Goal: Task Accomplishment & Management: Manage account settings

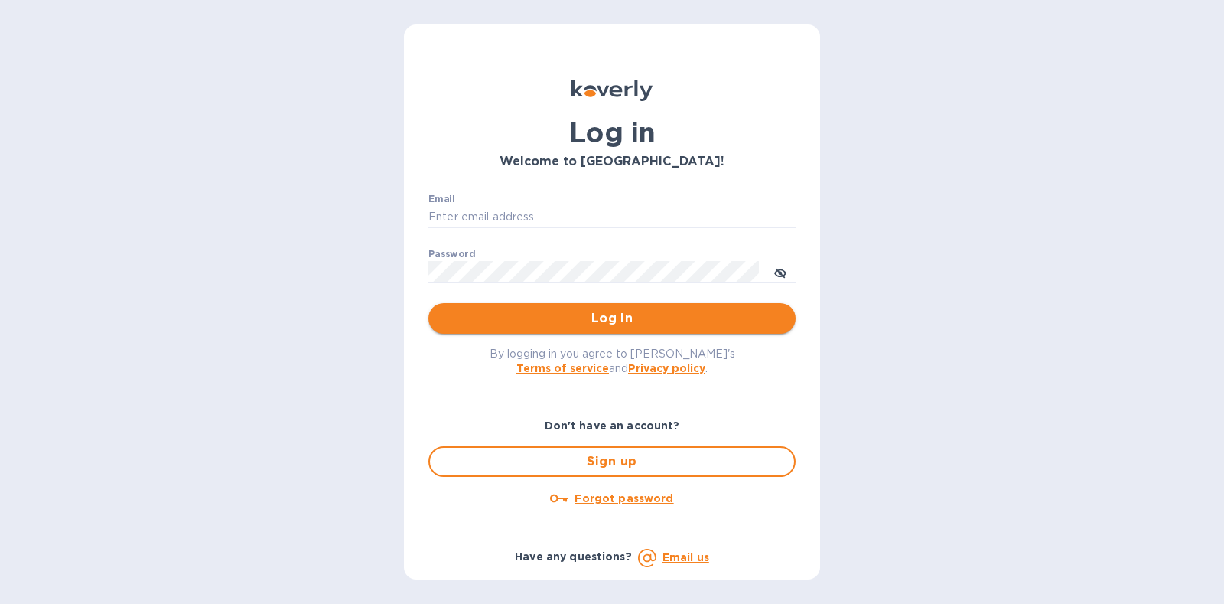
type input "[PERSON_NAME][EMAIL_ADDRESS][DOMAIN_NAME]"
click at [592, 314] on span "Log in" at bounding box center [612, 318] width 343 height 18
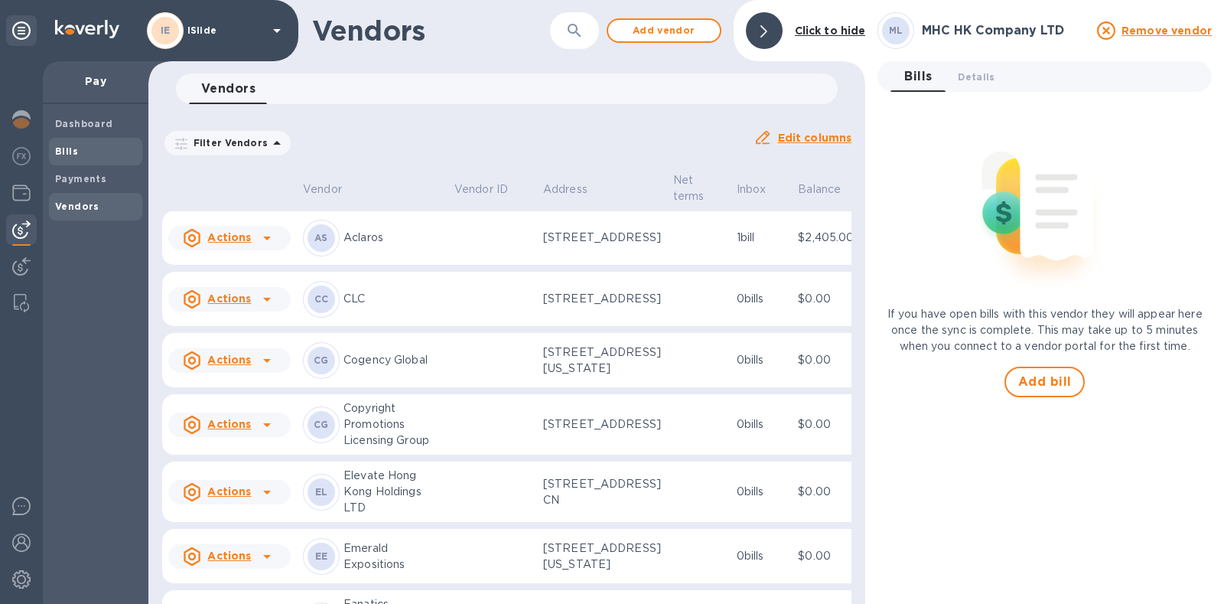
click at [62, 155] on b "Bills" at bounding box center [66, 150] width 23 height 11
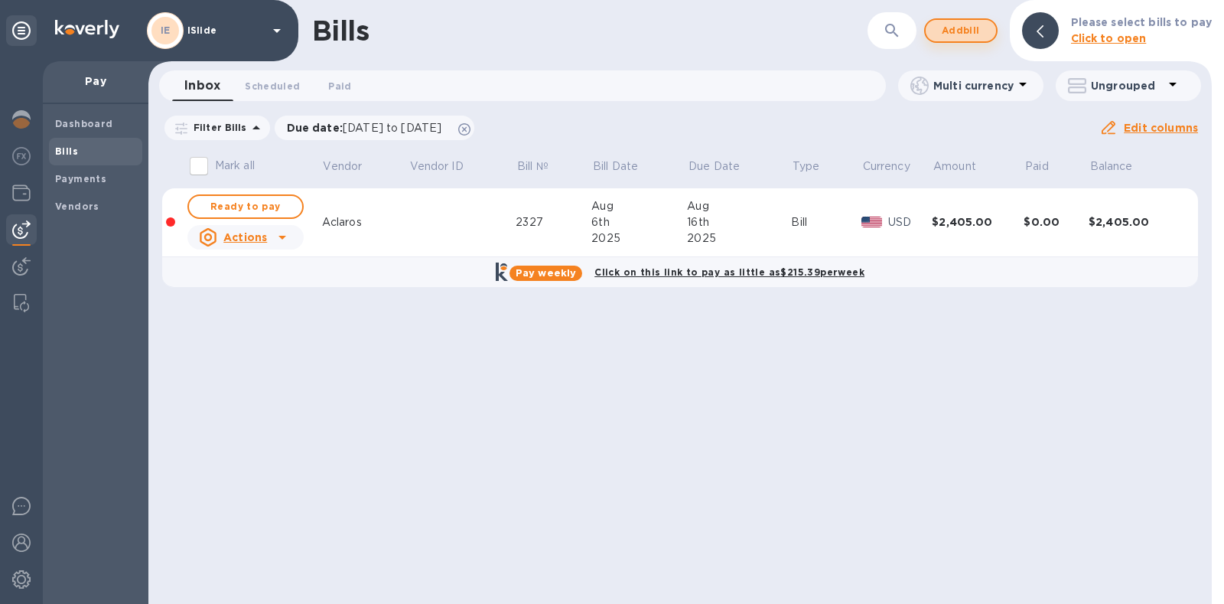
click at [965, 35] on span "Add bill" at bounding box center [961, 30] width 46 height 18
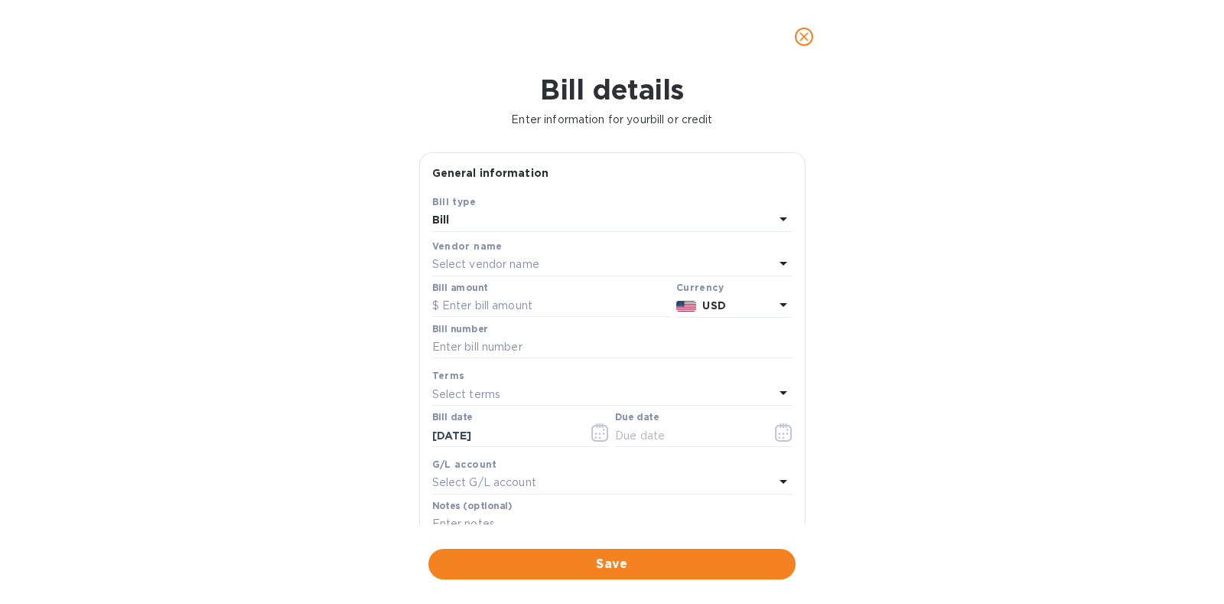
click at [490, 262] on p "Select vendor name" at bounding box center [485, 264] width 107 height 16
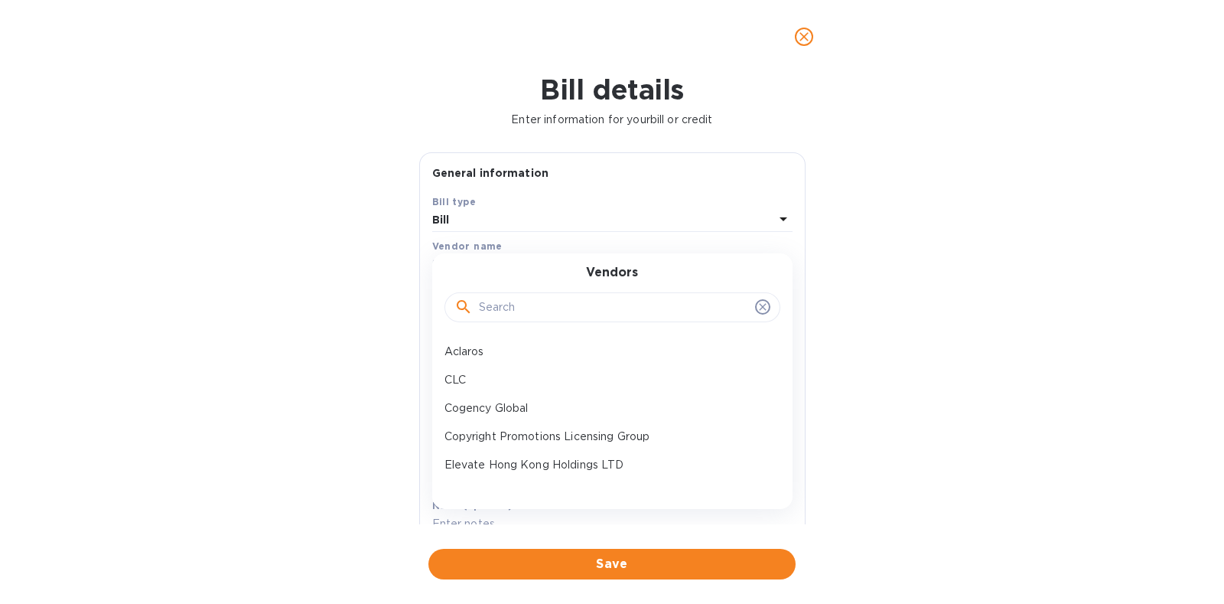
click at [516, 296] on input "text" at bounding box center [614, 307] width 270 height 23
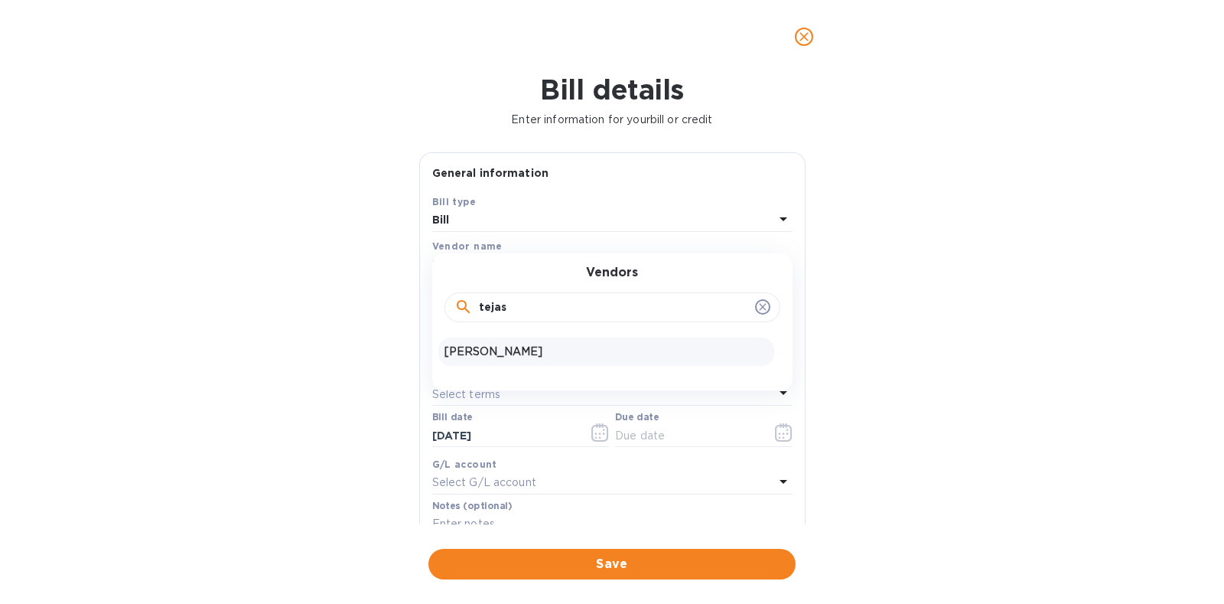
type input "tejas"
click at [512, 364] on div "[PERSON_NAME]" at bounding box center [606, 351] width 336 height 28
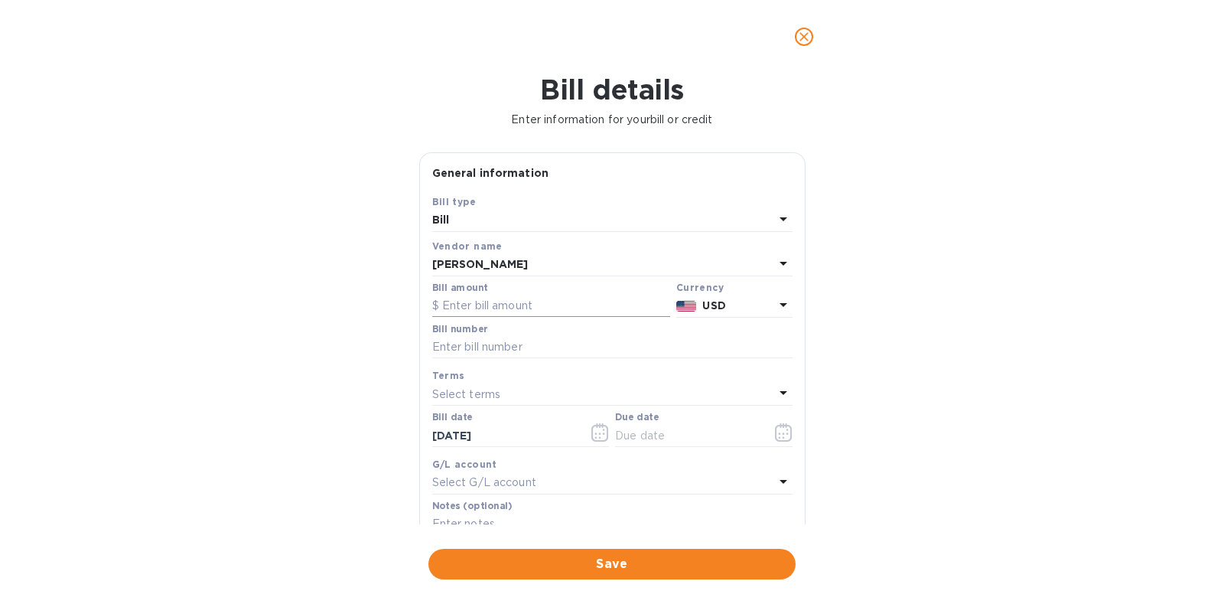
click at [532, 308] on input "text" at bounding box center [551, 306] width 238 height 23
type input "1,640"
click at [597, 343] on input "Pay through" at bounding box center [612, 347] width 360 height 23
type input "Pay through 8-16"
click at [783, 431] on icon "button" at bounding box center [784, 432] width 18 height 18
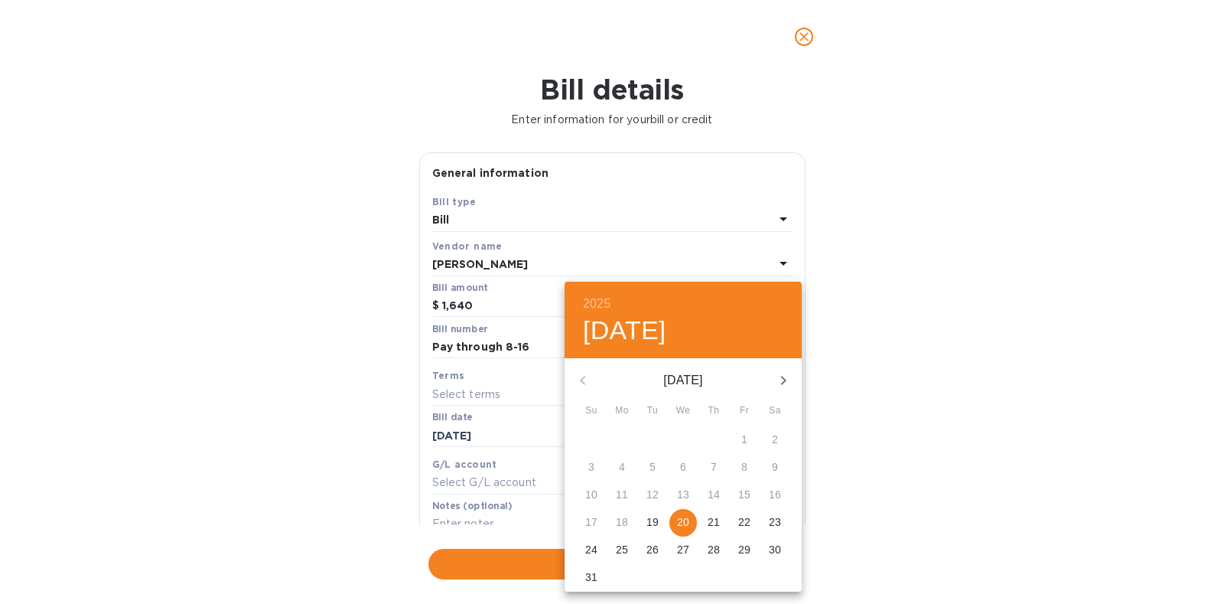
click at [708, 519] on p "21" at bounding box center [714, 521] width 12 height 15
type input "08/21/2025"
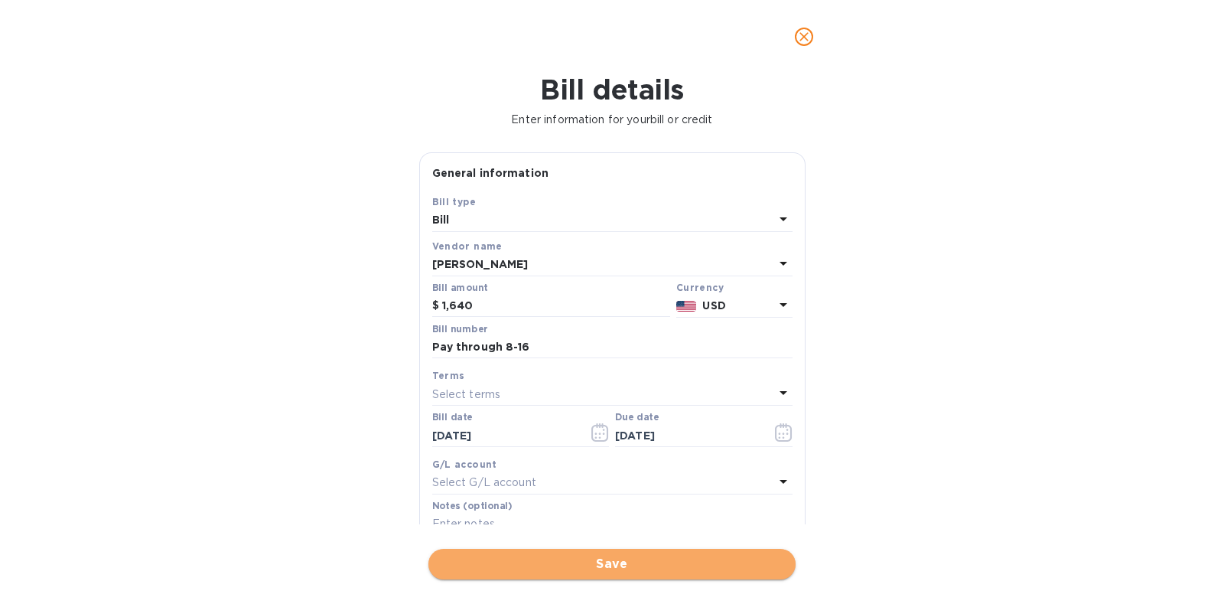
click at [604, 565] on span "Save" at bounding box center [612, 564] width 343 height 18
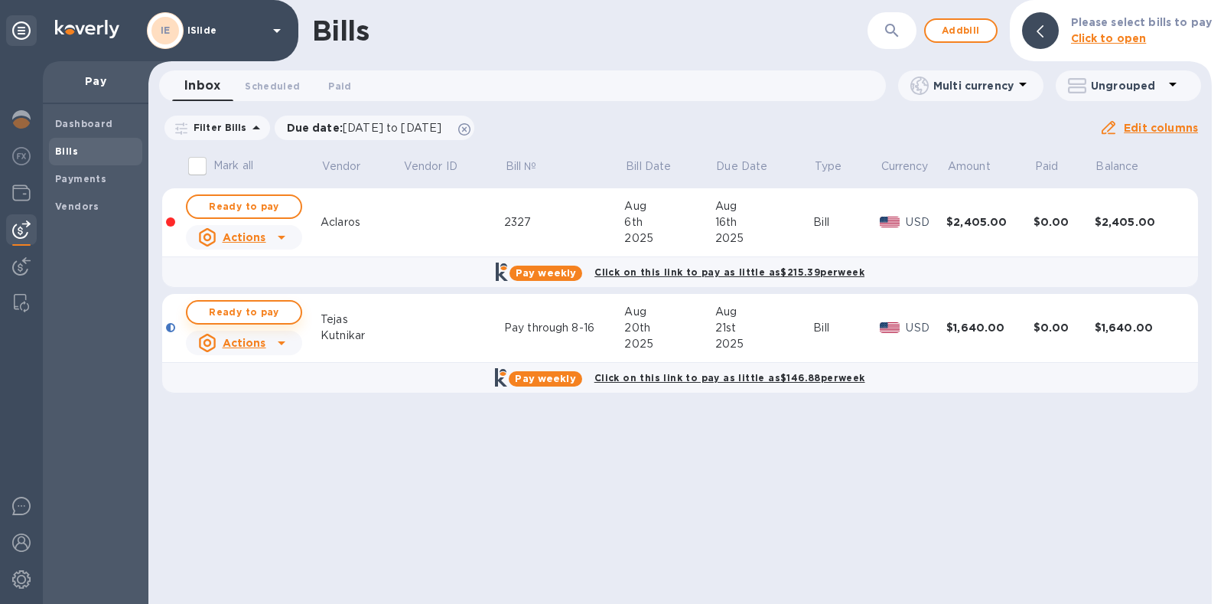
click at [259, 307] on span "Ready to pay" at bounding box center [244, 312] width 89 height 18
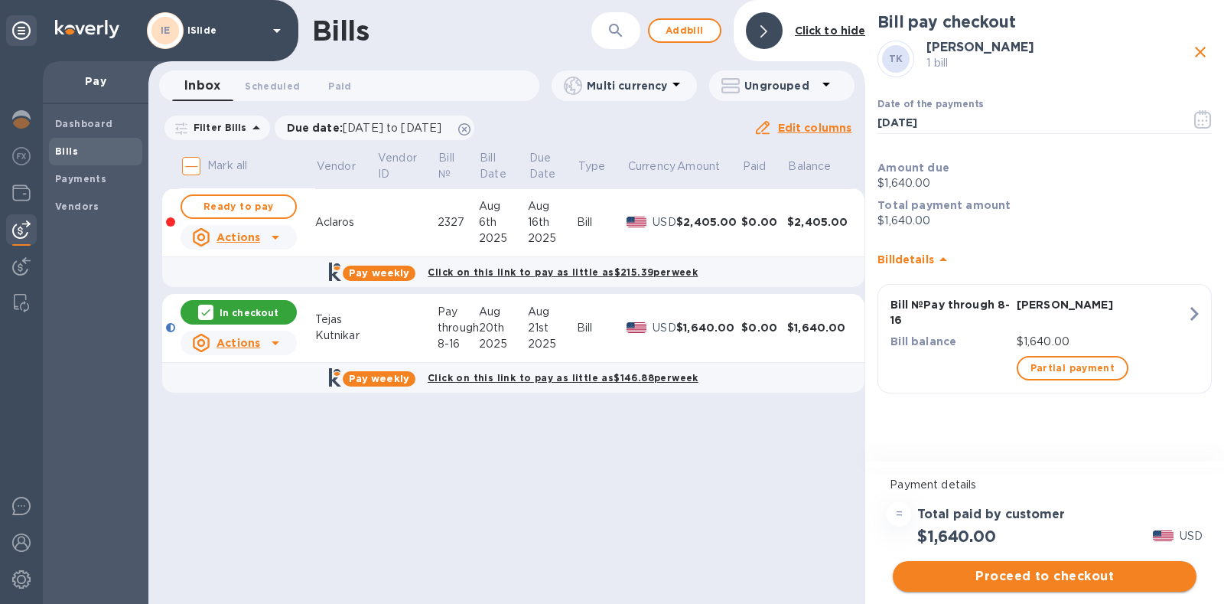
click at [1020, 565] on button "Proceed to checkout" at bounding box center [1045, 576] width 304 height 31
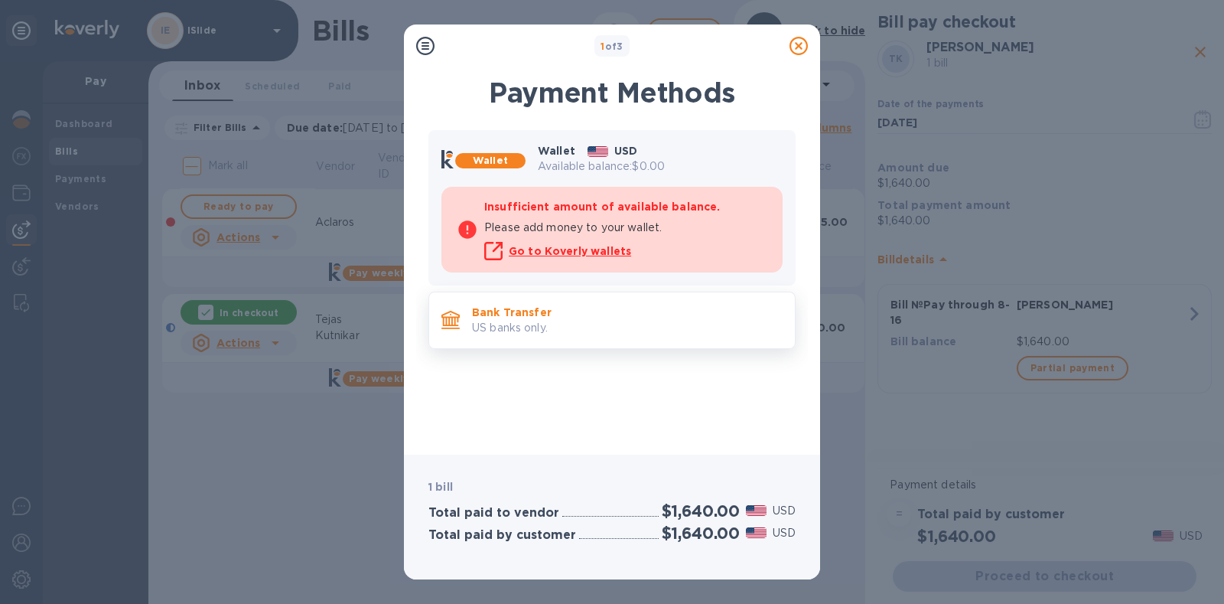
click at [646, 328] on p "US banks only." at bounding box center [627, 328] width 311 height 16
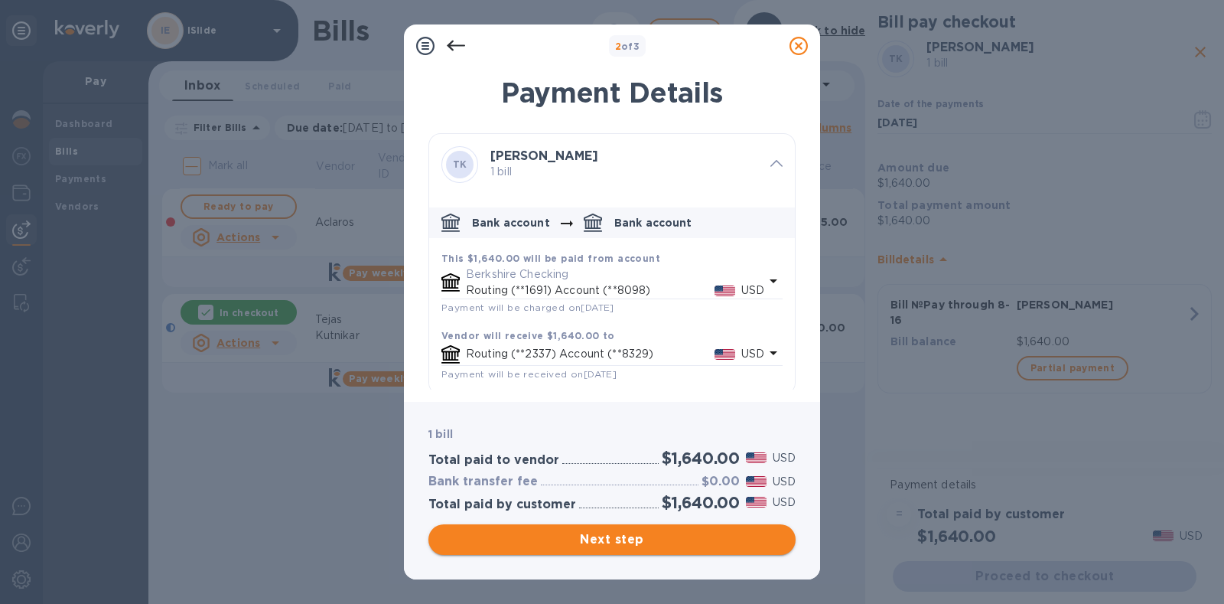
click at [597, 541] on span "Next step" at bounding box center [612, 539] width 343 height 18
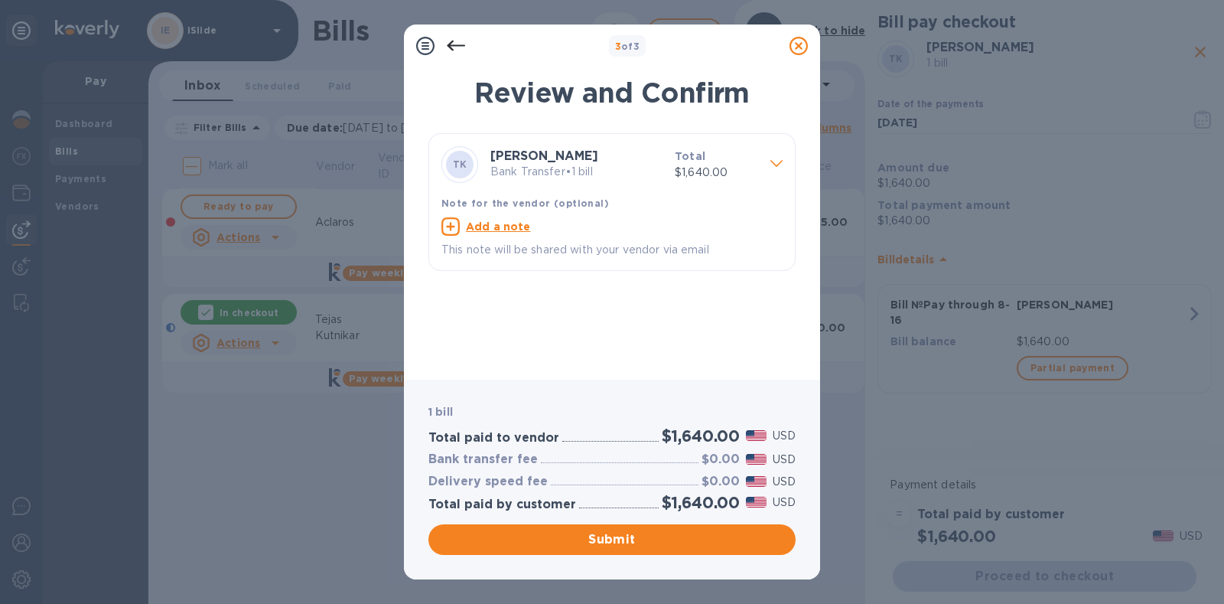
click at [513, 220] on u "Add a note" at bounding box center [498, 226] width 65 height 12
click at [513, 220] on div "x" at bounding box center [599, 228] width 317 height 23
type textarea "Pay through 8-16"
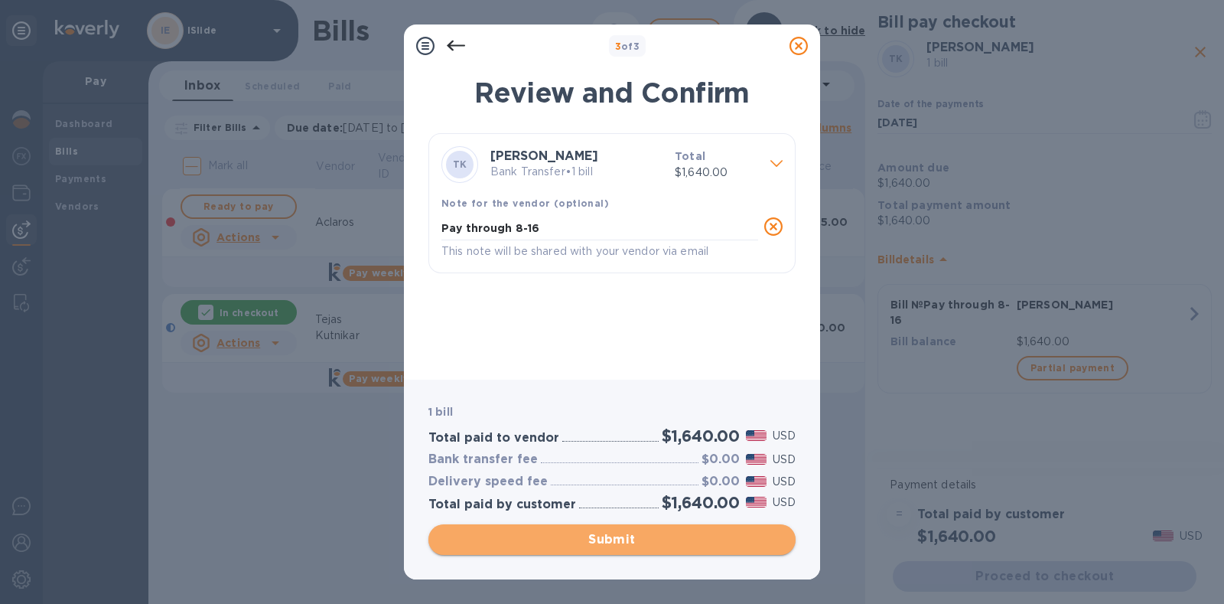
click at [623, 543] on span "Submit" at bounding box center [612, 539] width 343 height 18
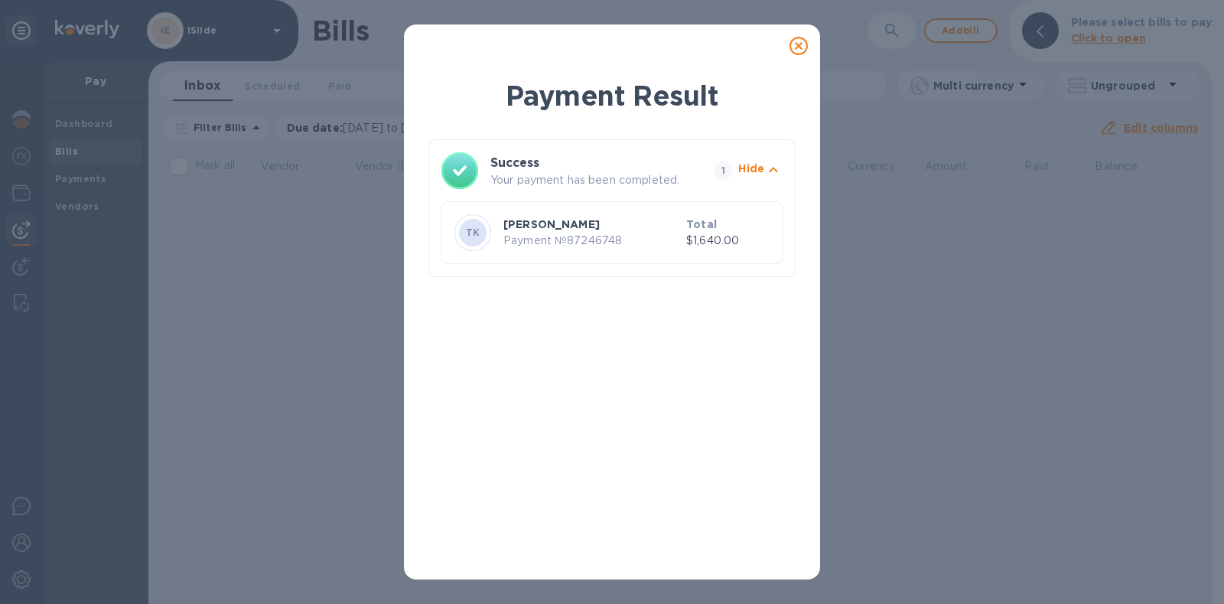
click at [799, 46] on icon at bounding box center [798, 46] width 18 height 18
